Goal: Task Accomplishment & Management: Use online tool/utility

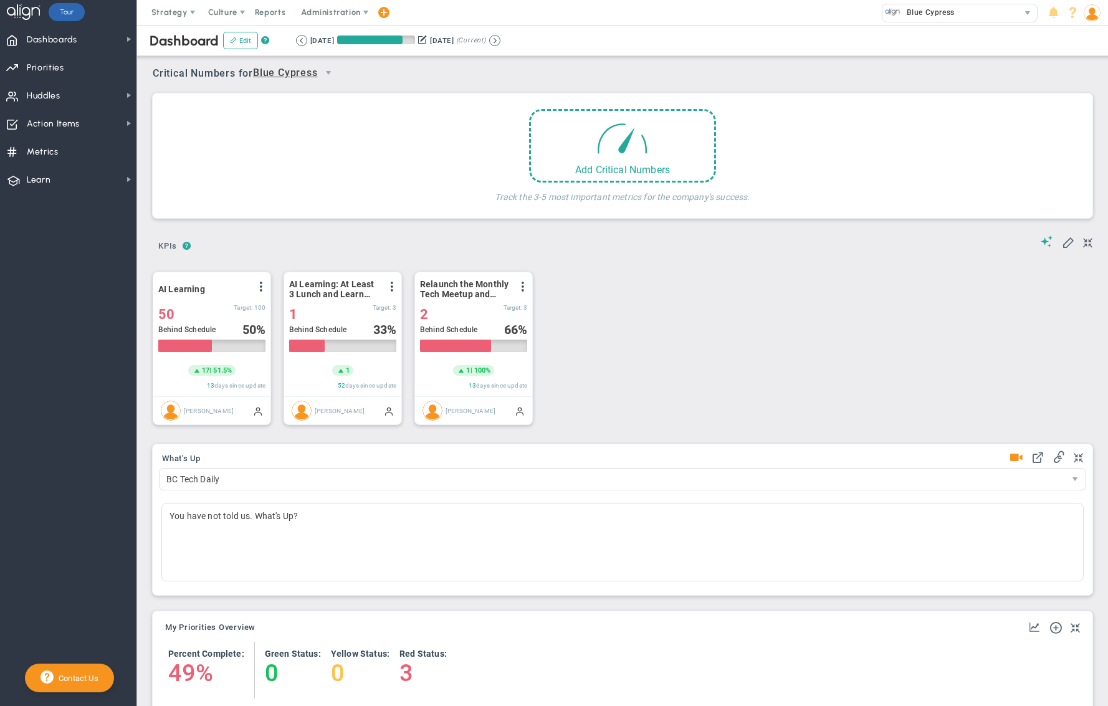
click at [81, 105] on span "Huddles Huddles" at bounding box center [68, 95] width 136 height 28
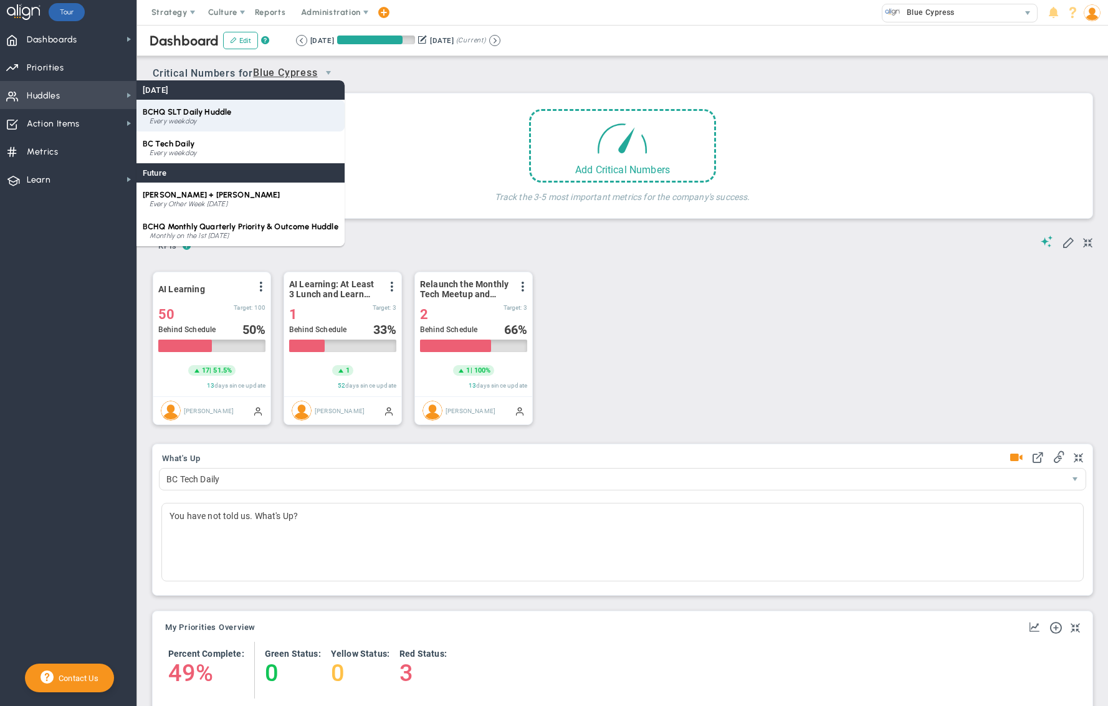
click at [209, 115] on span "BCHQ SLT Daily Huddle" at bounding box center [187, 111] width 88 height 9
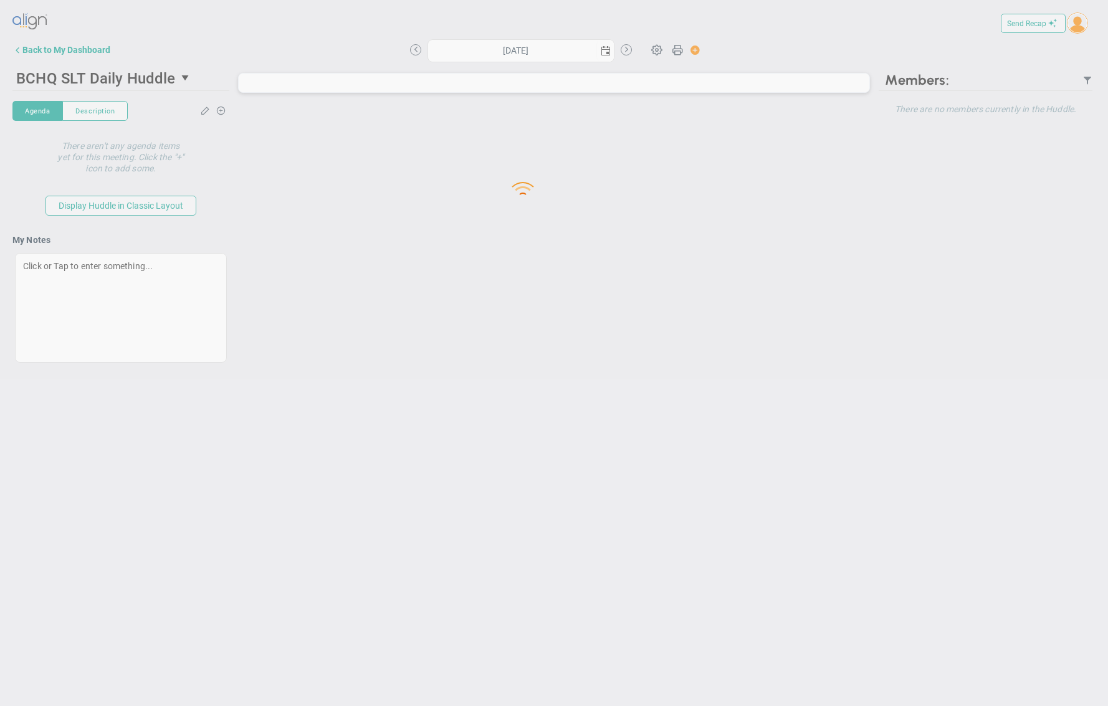
type input "[DATE]"
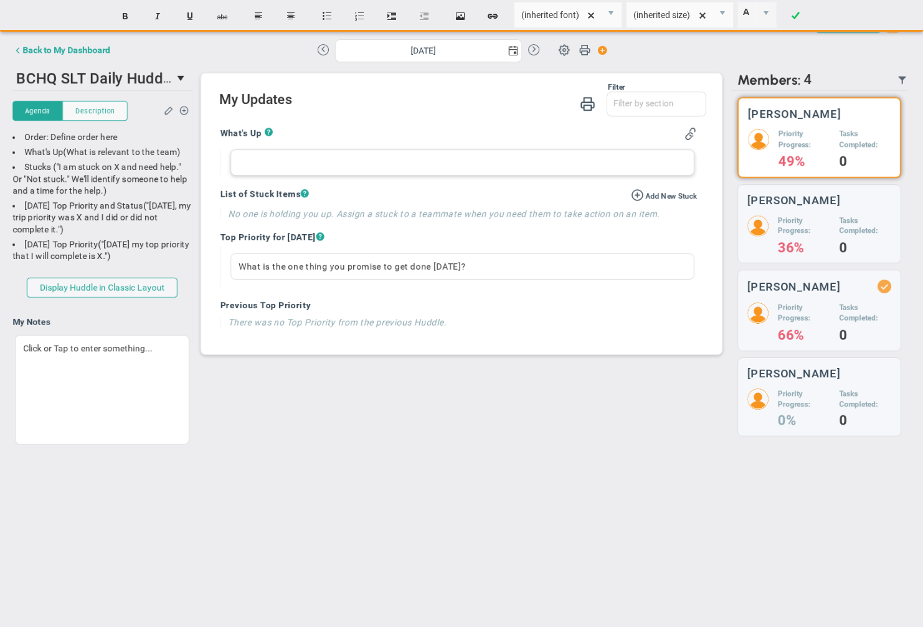
click at [340, 163] on div at bounding box center [463, 163] width 464 height 26
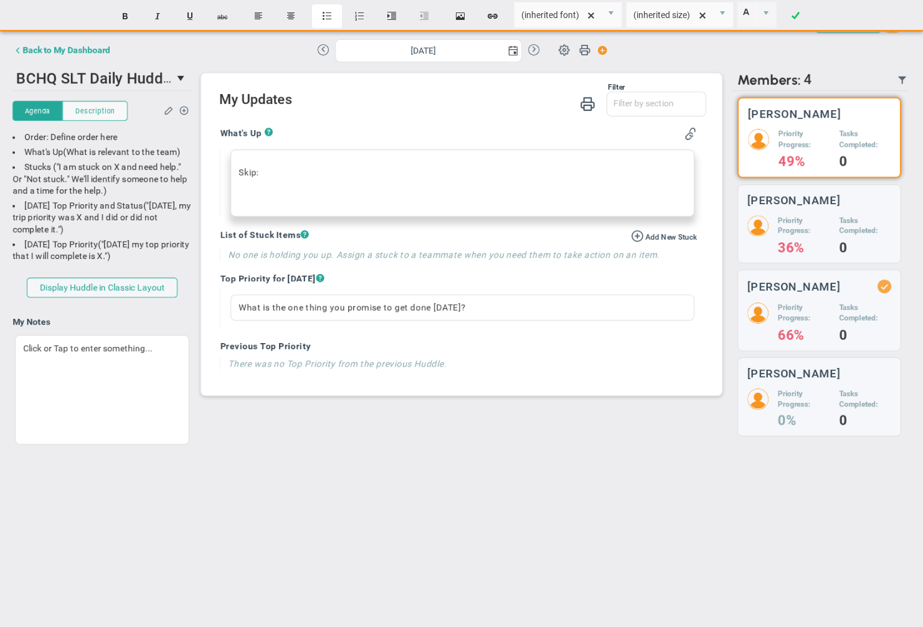
click at [320, 9] on button "Insert unordered list" at bounding box center [327, 16] width 30 height 24
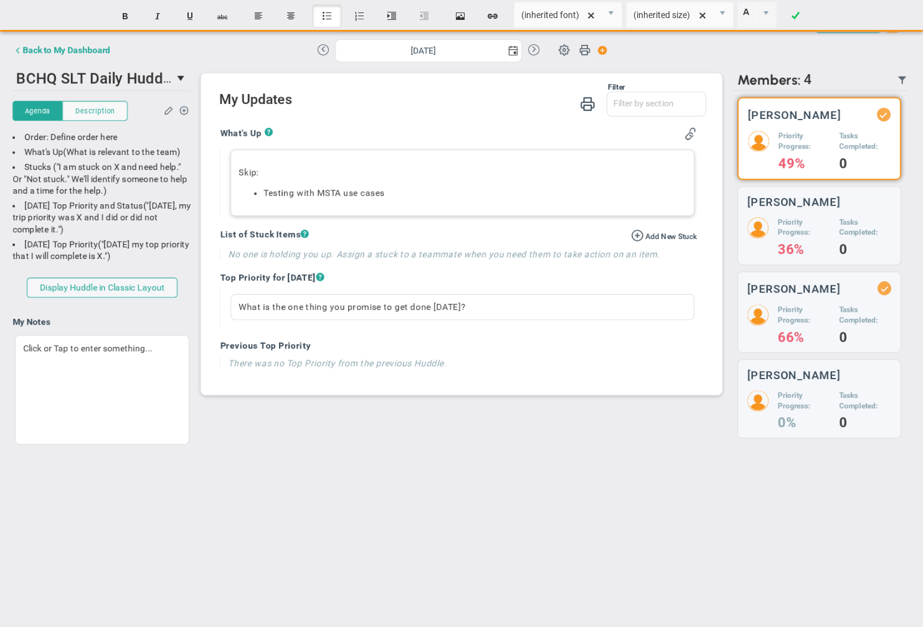
click at [397, 199] on li "﻿Testing with MSTA use cases﻿" at bounding box center [475, 194] width 422 height 12
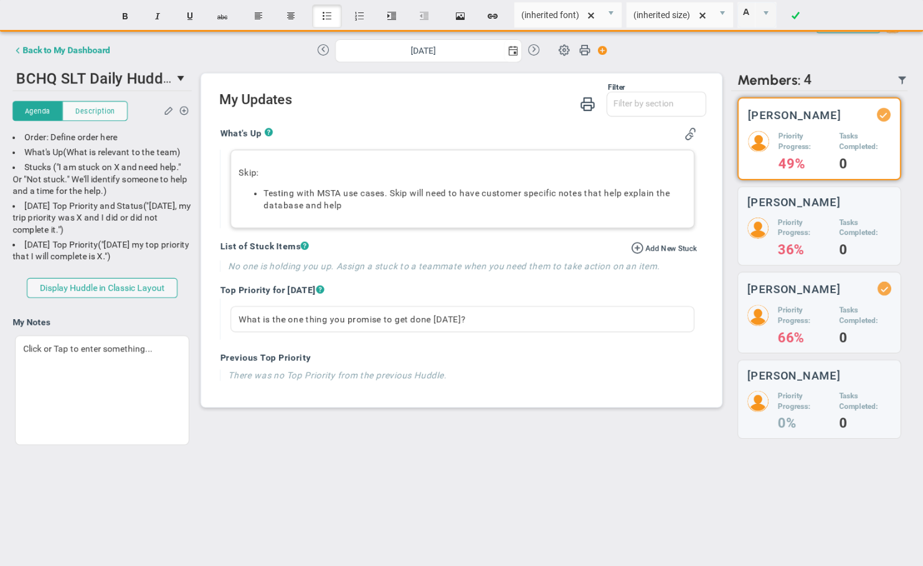
click at [346, 201] on li "﻿Testing with MSTA use cases﻿. Skip will need to have customer specific notes t…" at bounding box center [475, 200] width 422 height 24
click at [334, 212] on div "Skip: ﻿Testing with MSTA use cases﻿. Skip will need to have customer specific n…" at bounding box center [463, 189] width 464 height 78
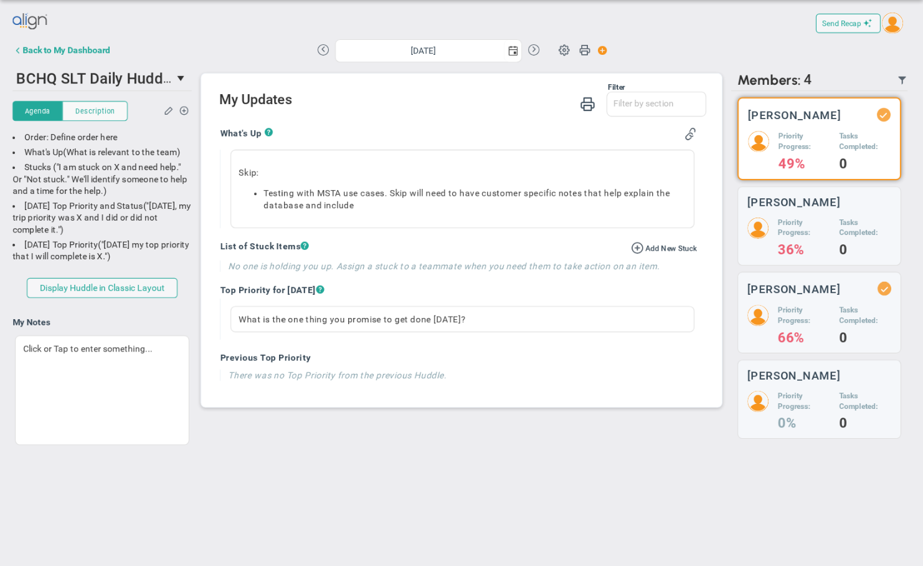
click at [267, 80] on div "Filter What's Up Stucks Top Priorities What's Up Stucks ? Skip:" at bounding box center [461, 240] width 520 height 333
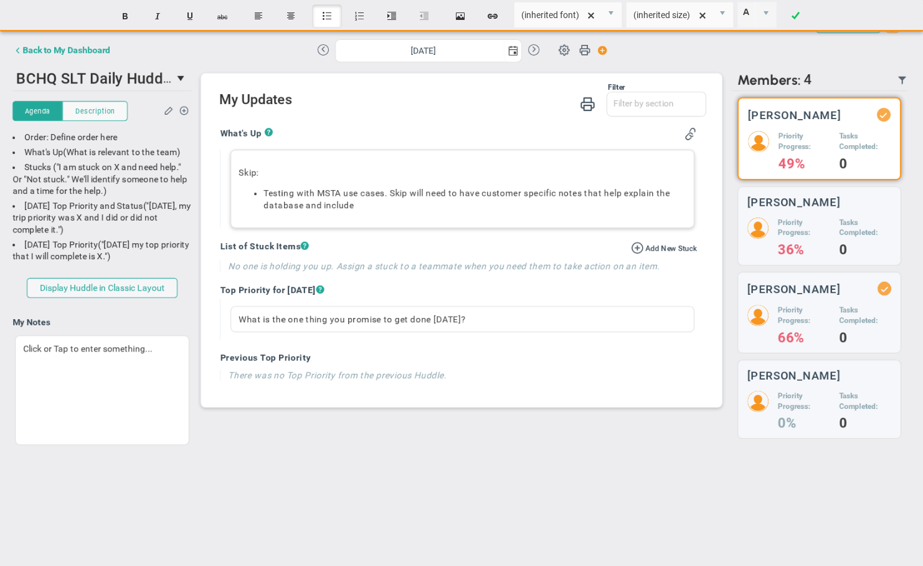
click at [356, 206] on li "﻿Testing with MSTA use cases﻿. Skip will need to have customer specific notes t…" at bounding box center [475, 200] width 422 height 24
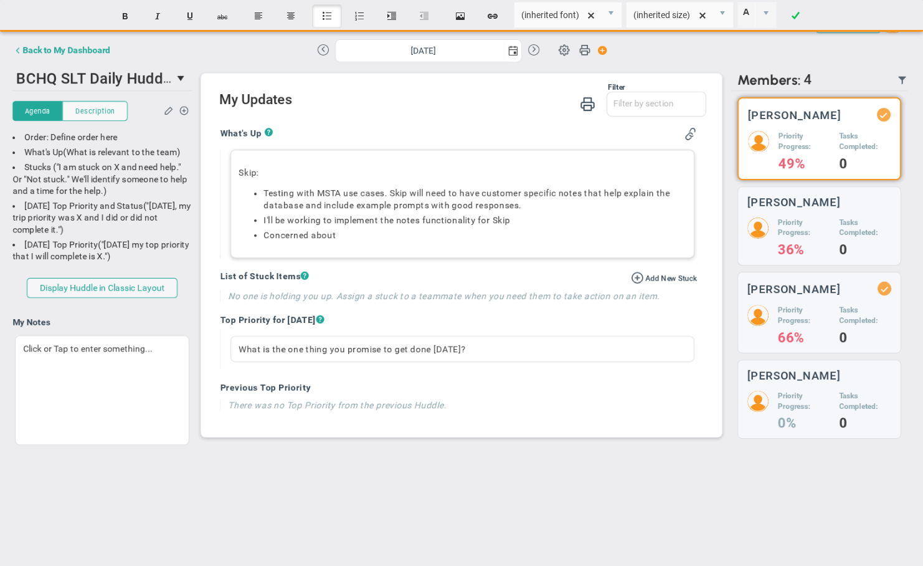
click at [356, 234] on li "Concerned about ﻿" at bounding box center [475, 235] width 422 height 12
click at [483, 234] on li "Concerned about ﻿getting quality and consistent" at bounding box center [475, 235] width 422 height 12
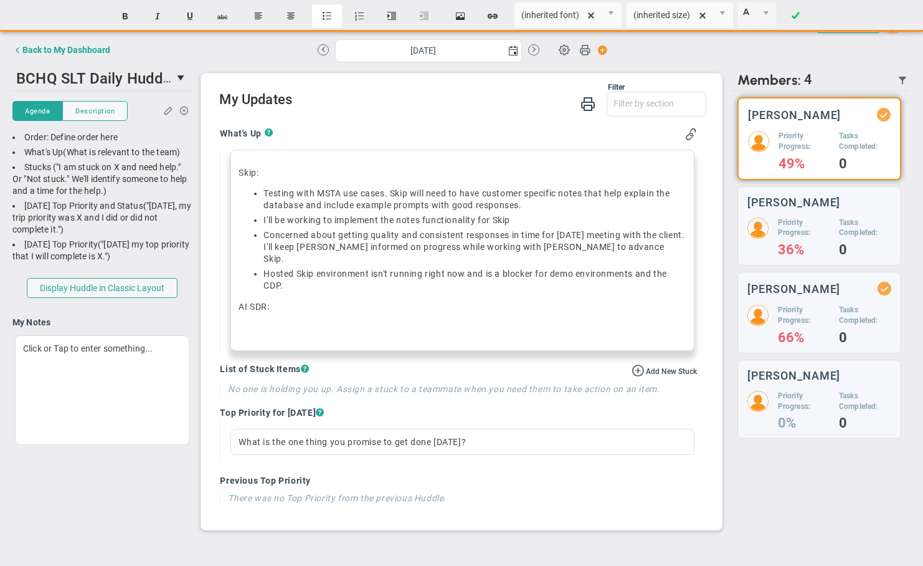
click at [330, 13] on button "Insert unordered list" at bounding box center [327, 16] width 30 height 24
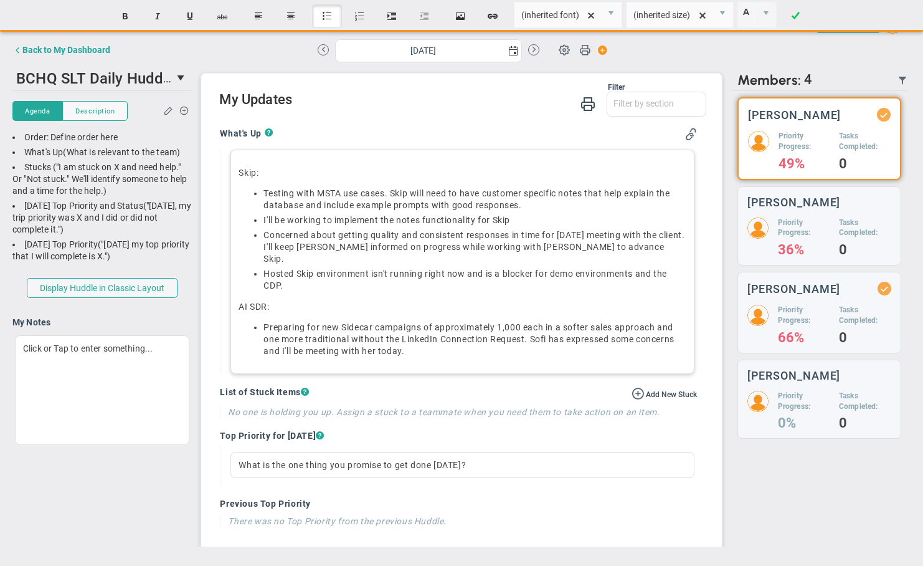
drag, startPoint x: 289, startPoint y: 299, endPoint x: 312, endPoint y: 288, distance: 25.4
click at [289, 300] on p "AI SDR:" at bounding box center [462, 306] width 447 height 12
click at [450, 333] on li "﻿Preparing for new Sidecar campaigns of approximately 1,000 each in a softer sa…" at bounding box center [475, 339] width 422 height 36
click at [320, 335] on li "﻿Preparing for new Sidecar campaigns of approximately 1,000 each in a softer sa…" at bounding box center [475, 339] width 422 height 36
click at [323, 336] on li "﻿Preparing for new Sidecar campaigns of approximately 1,000 each in a softer sa…" at bounding box center [475, 339] width 422 height 36
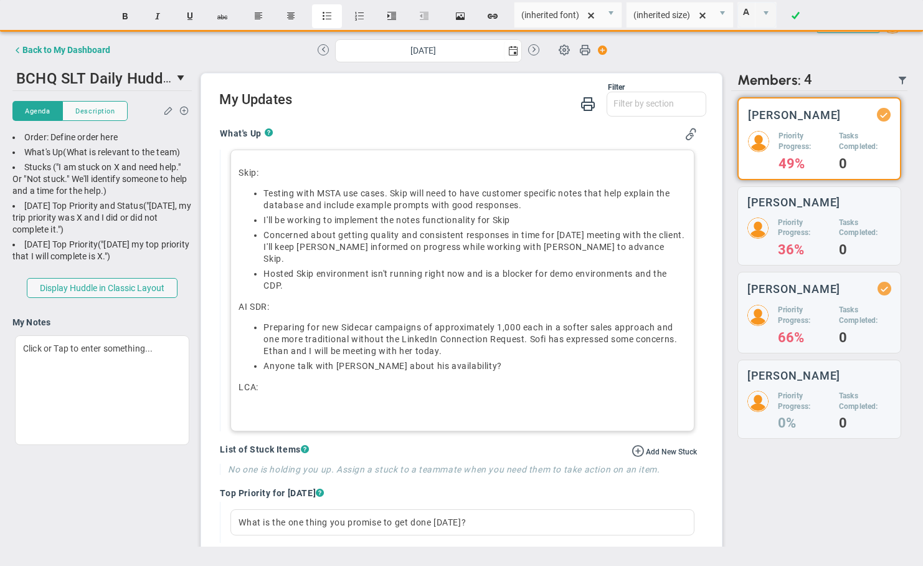
click at [333, 21] on button "Insert unordered list" at bounding box center [327, 16] width 30 height 24
click at [289, 402] on li "﻿﻿" at bounding box center [475, 408] width 422 height 12
click at [417, 402] on div "Skip: ﻿Testing with MSTA use cases﻿. Skip will need to have customer specific n…" at bounding box center [463, 290] width 464 height 281
drag, startPoint x: 508, startPoint y: 394, endPoint x: 530, endPoint y: 404, distance: 24.0
click at [511, 402] on li "﻿﻿More improvements to make [PERSON_NAME] more efficient" at bounding box center [475, 408] width 422 height 12
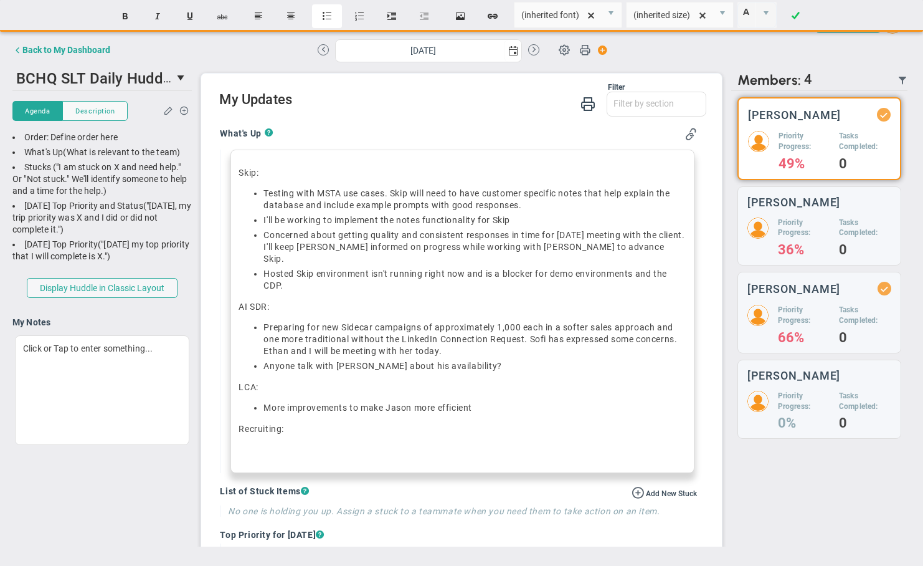
drag, startPoint x: 344, startPoint y: 23, endPoint x: 341, endPoint y: 17, distance: 6.4
click at [341, 17] on li "Insert unordered list Insert ordered list Indent Outdent" at bounding box center [377, 16] width 130 height 24
click at [333, 13] on button "Insert unordered list" at bounding box center [327, 16] width 30 height 24
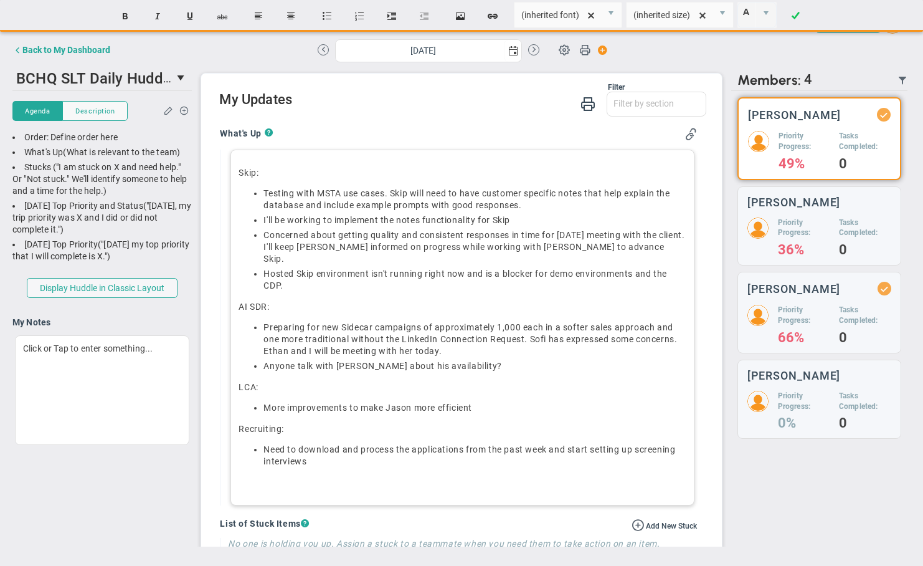
click at [359, 453] on li "﻿Need to download and process the applications from the past week and start set…" at bounding box center [475, 456] width 422 height 24
click at [354, 459] on div "Skip: ﻿Testing with MSTA use cases﻿. Skip will need to have customer specific n…" at bounding box center [463, 328] width 464 height 356
click at [260, 464] on div "Skip: ﻿Testing with MSTA use cases﻿. Skip will need to have customer specific n…" at bounding box center [463, 328] width 464 height 356
click at [249, 476] on p "﻿" at bounding box center [462, 482] width 447 height 12
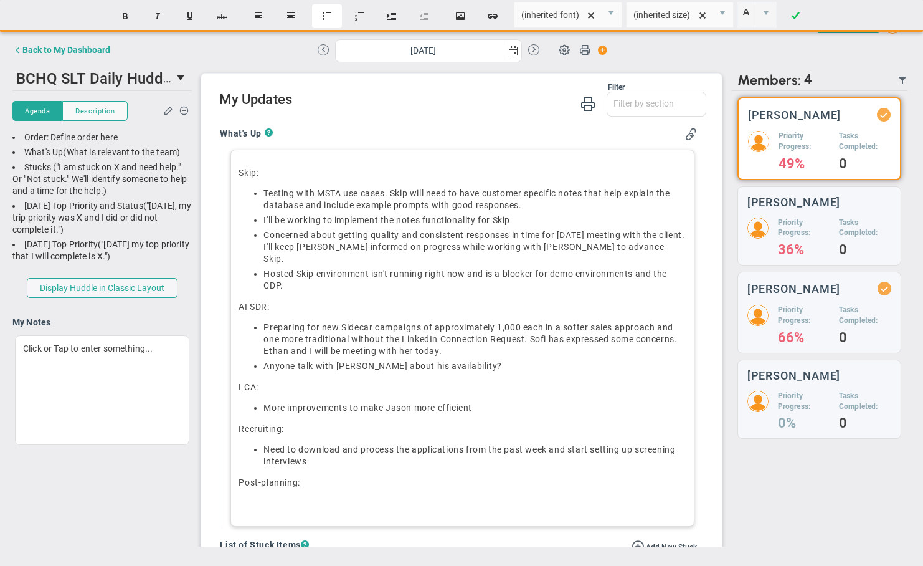
click at [333, 11] on button "Insert unordered list" at bounding box center [327, 16] width 30 height 24
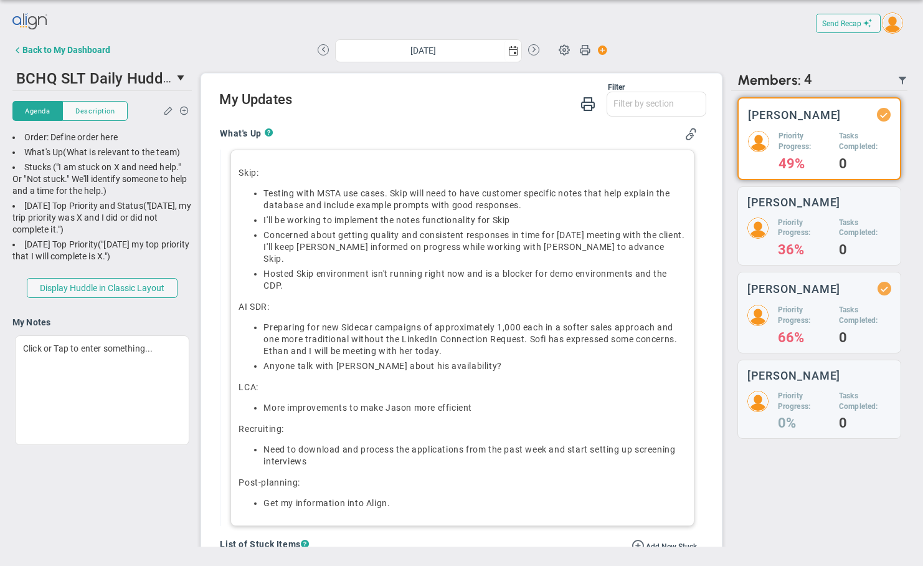
click at [211, 282] on div "What's Up ? Skip: ﻿Testing with MSTA use cases﻿. Skip will need to have custome…" at bounding box center [458, 406] width 495 height 577
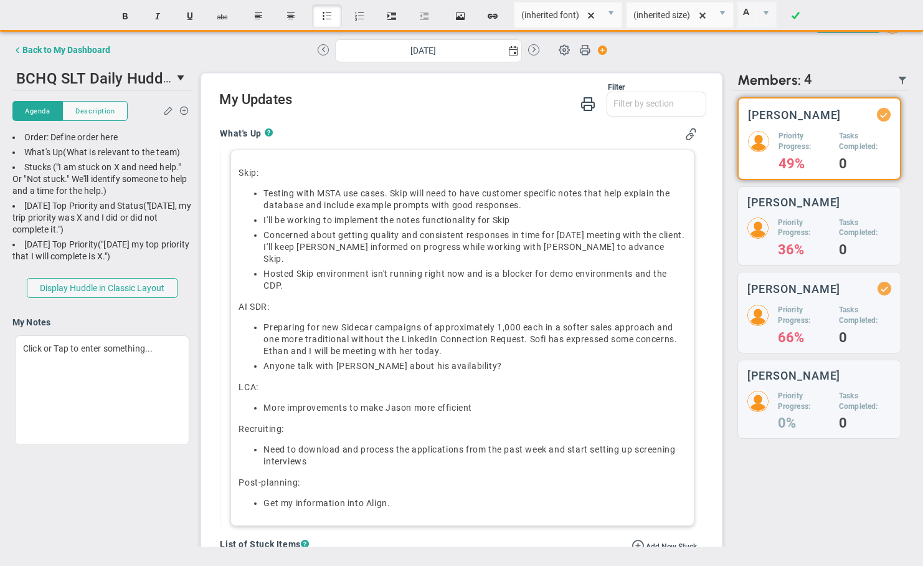
click at [435, 227] on ul "﻿Testing with MSTA use cases﻿. Skip will need to have customer specific notes t…" at bounding box center [462, 240] width 447 height 104
click at [235, 369] on div "Skip: ﻿Testing with MSTA use cases﻿. Skip will need to have customer specific n…" at bounding box center [463, 338] width 464 height 376
